Goal: Task Accomplishment & Management: Manage account settings

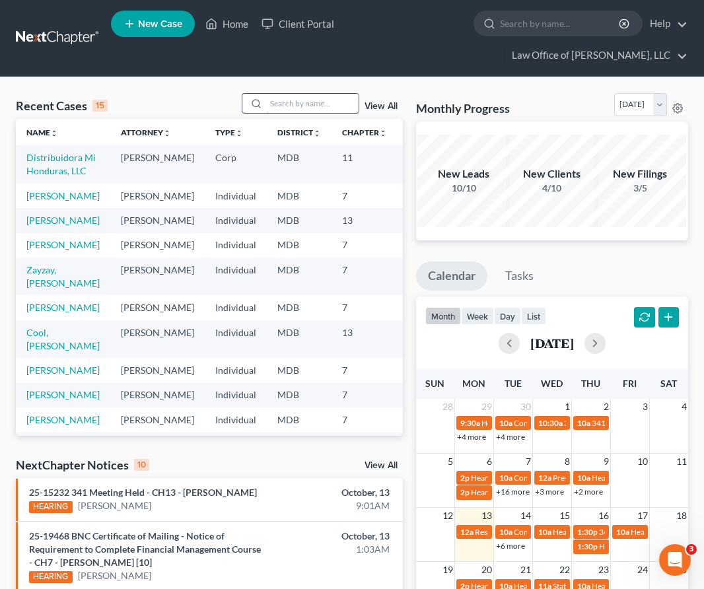
click at [300, 106] on input "search" at bounding box center [312, 103] width 92 height 19
type input "gavi"
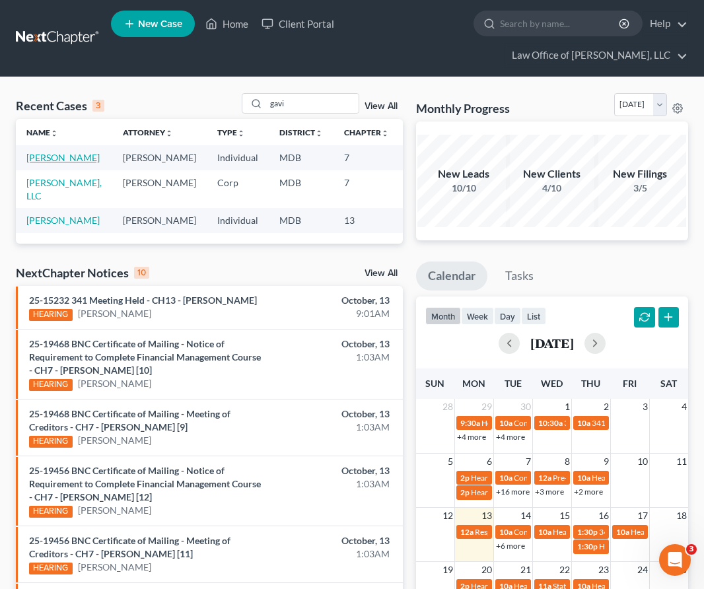
click at [32, 159] on link "[PERSON_NAME]" at bounding box center [62, 157] width 73 height 11
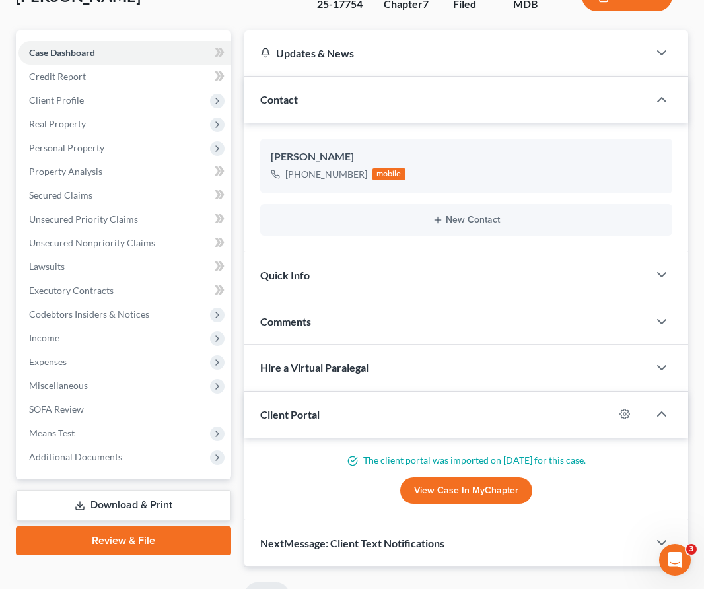
scroll to position [162, 0]
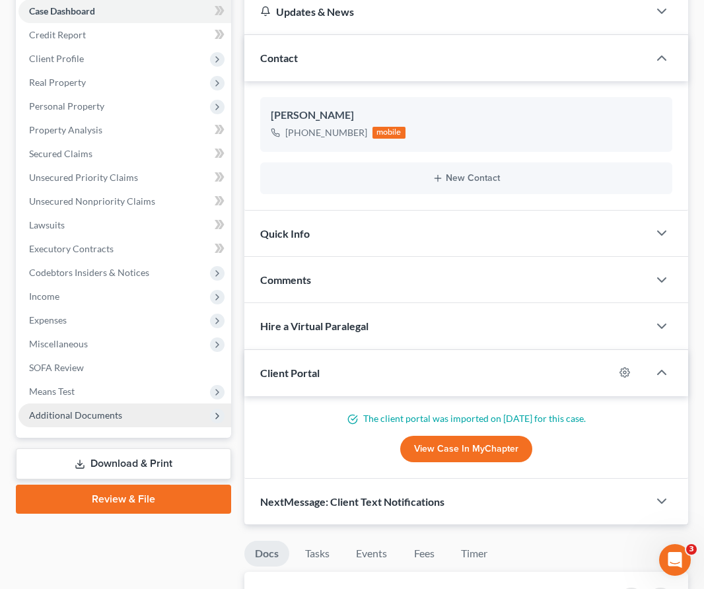
click at [63, 417] on span "Additional Documents" at bounding box center [75, 414] width 93 height 11
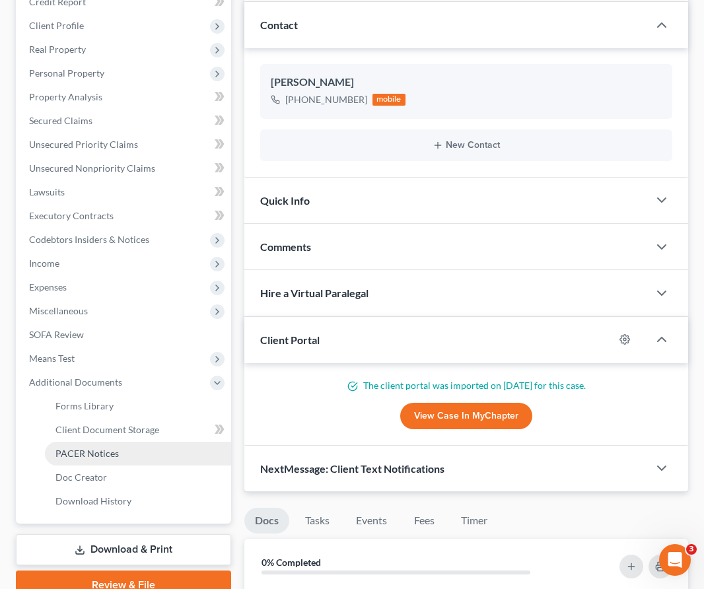
click at [69, 448] on span "PACER Notices" at bounding box center [86, 453] width 63 height 11
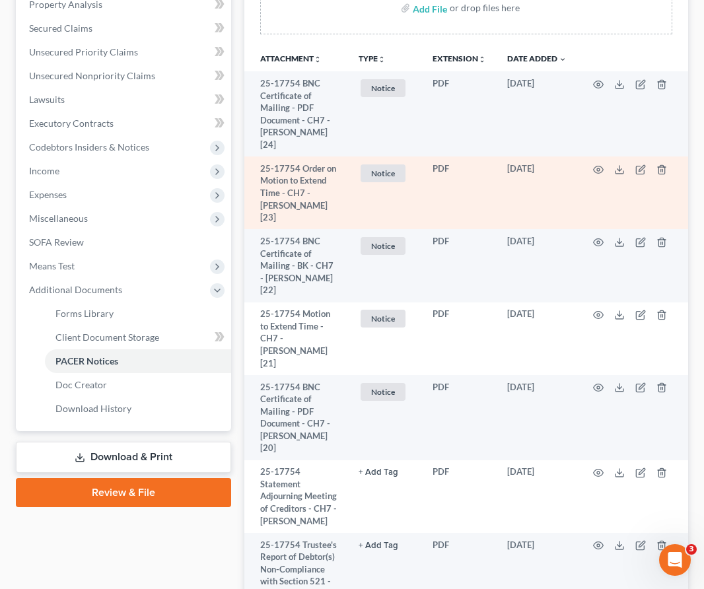
scroll to position [322, 0]
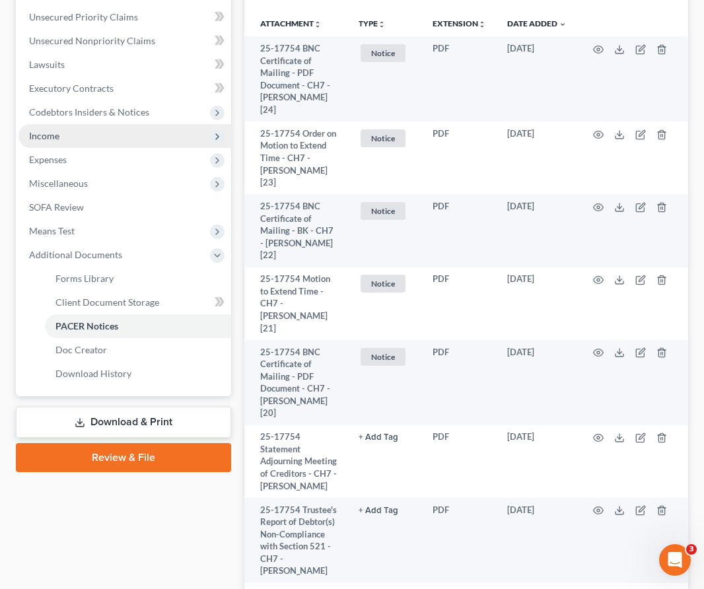
click at [81, 131] on span "Income" at bounding box center [124, 136] width 213 height 24
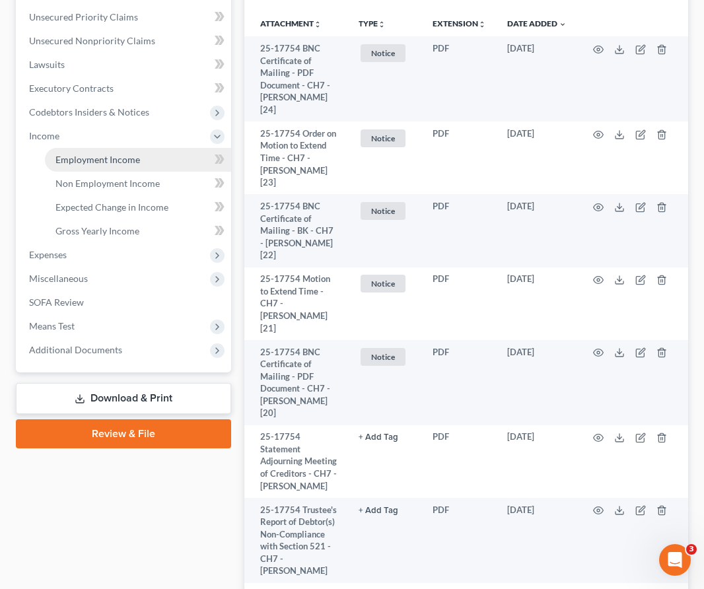
click at [88, 155] on span "Employment Income" at bounding box center [97, 159] width 85 height 11
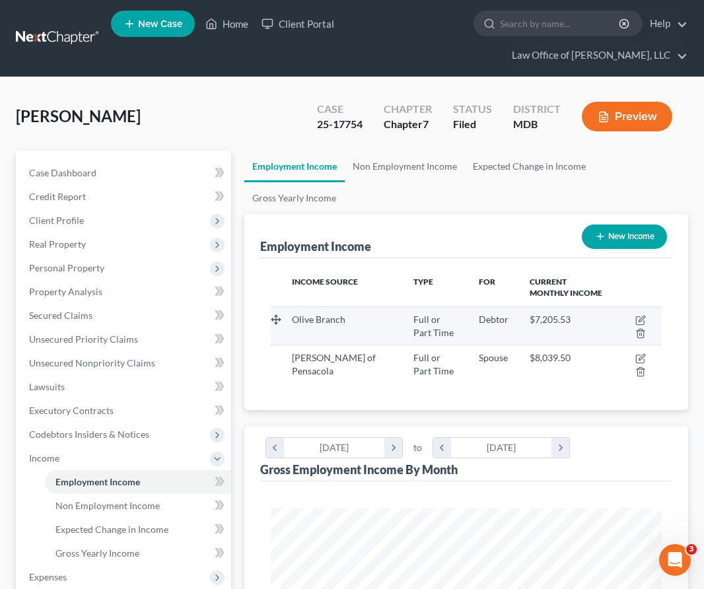
scroll to position [195, 417]
click at [640, 318] on icon "button" at bounding box center [641, 319] width 6 height 6
select select "0"
select select "9"
select select "2"
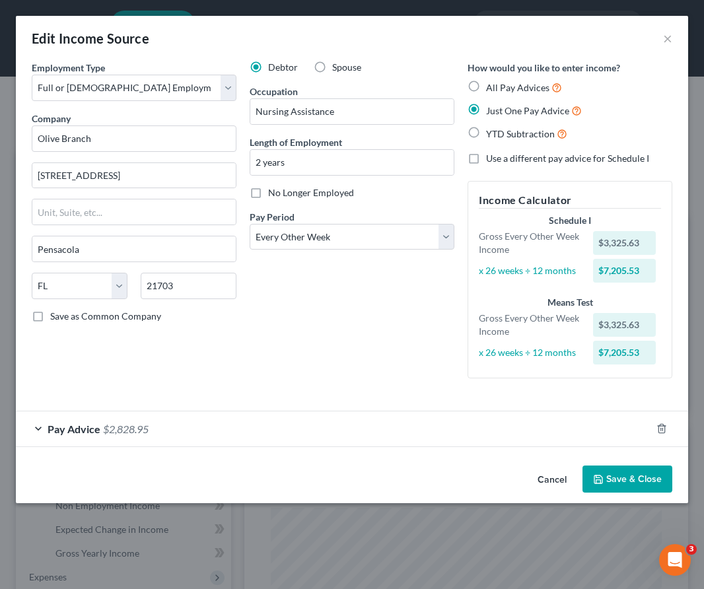
click at [89, 432] on span "Pay Advice" at bounding box center [74, 429] width 53 height 13
